Goal: Task Accomplishment & Management: Manage account settings

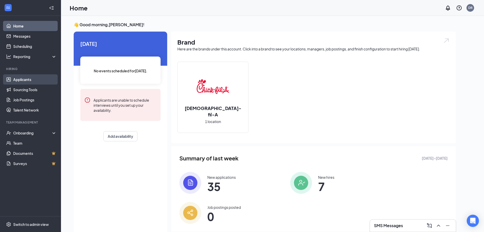
click at [36, 77] on link "Applicants" at bounding box center [34, 79] width 43 height 10
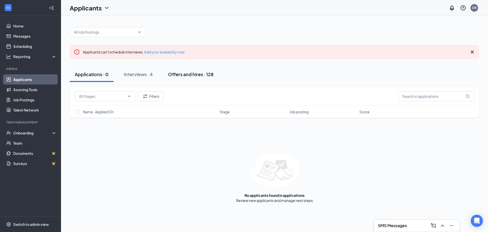
click at [186, 75] on div "Offers and hires · 128" at bounding box center [191, 74] width 46 height 6
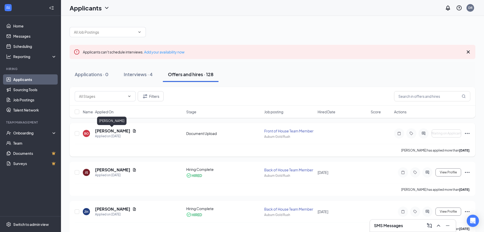
click at [111, 132] on h5 "[PERSON_NAME]" at bounding box center [112, 131] width 35 height 6
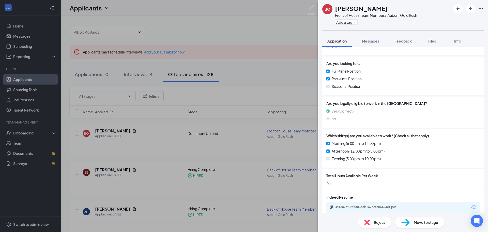
scroll to position [114, 0]
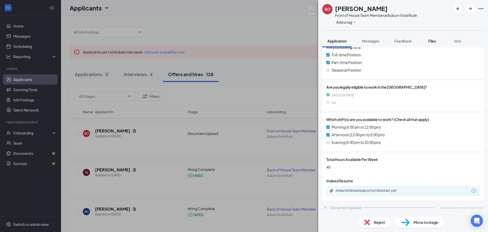
click at [435, 37] on button "Files" at bounding box center [432, 41] width 20 height 13
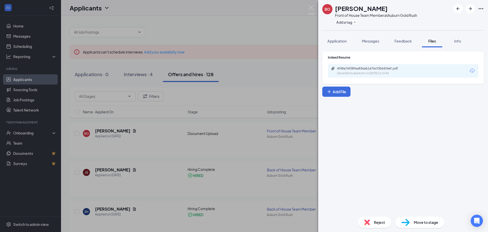
click at [390, 135] on div "Indeed Resume 4f48a76f08fea836ab1676cf306424ef.pdf Uploaded by applicant on [DA…" at bounding box center [403, 129] width 170 height 165
click at [240, 56] on div "BO [PERSON_NAME] Front of House Team Member at [GEOGRAPHIC_DATA] Gold Rush Add …" at bounding box center [244, 116] width 488 height 232
